Goal: Task Accomplishment & Management: Use online tool/utility

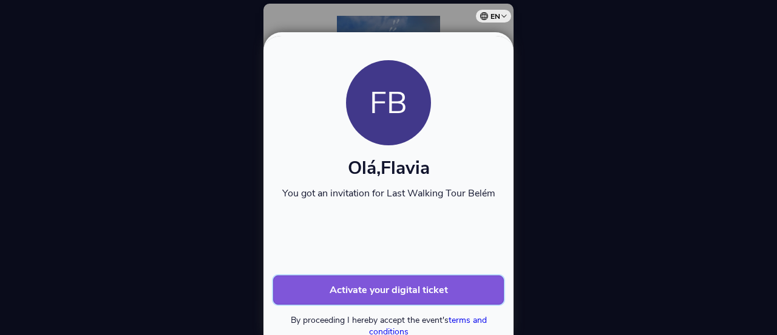
click at [425, 291] on b "Activate your digital ticket" at bounding box center [389, 289] width 118 height 13
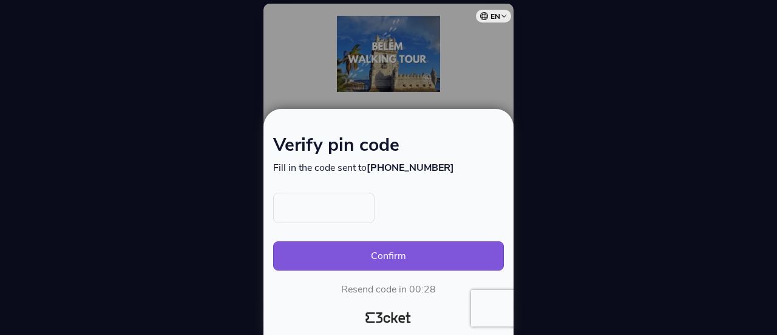
click at [621, 236] on div at bounding box center [388, 167] width 777 height 335
click at [496, 84] on div at bounding box center [388, 167] width 777 height 335
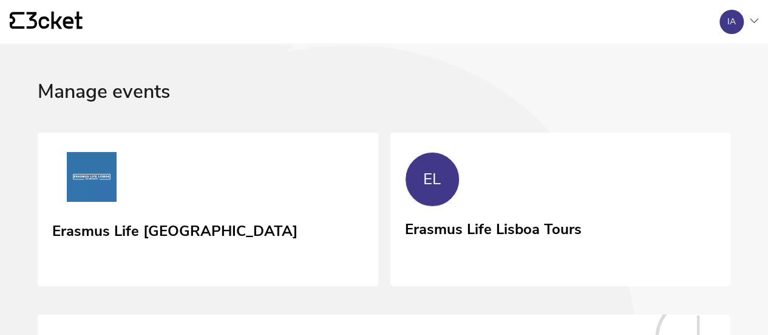
click at [446, 208] on div "Erasmus Life Lisboa EL Erasmus Life Lisboa Tours" at bounding box center [384, 209] width 693 height 154
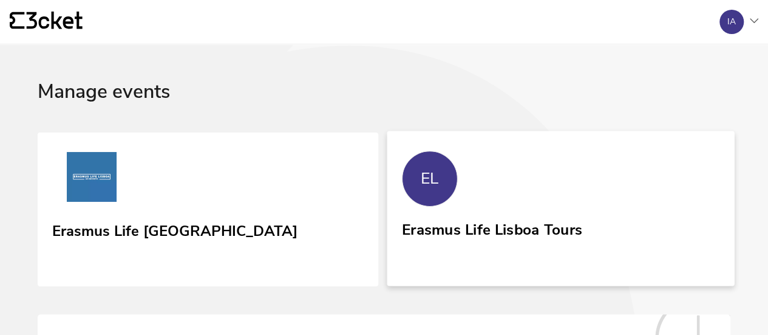
click at [402, 238] on div "Erasmus Life Lisboa Tours" at bounding box center [492, 227] width 180 height 22
